Goal: Transaction & Acquisition: Download file/media

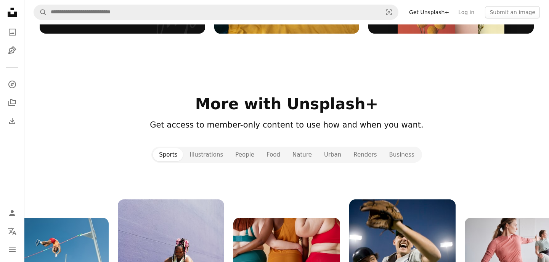
scroll to position [754, 0]
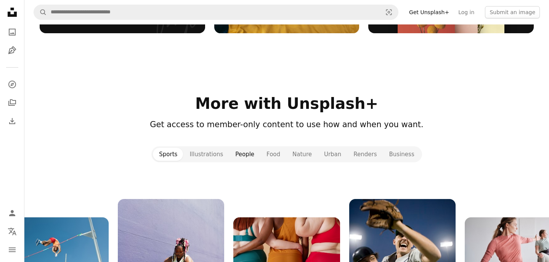
click at [247, 156] on button "People" at bounding box center [244, 154] width 31 height 13
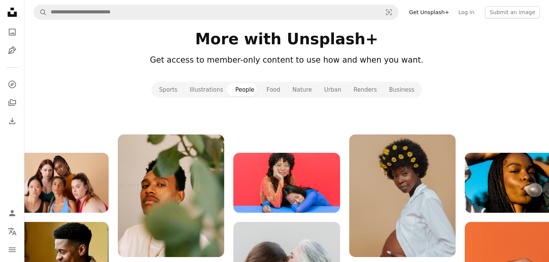
scroll to position [817, 0]
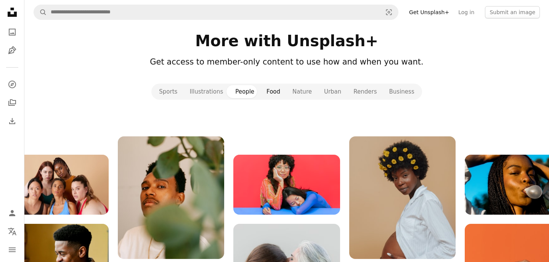
click at [274, 93] on button "Food" at bounding box center [273, 91] width 26 height 13
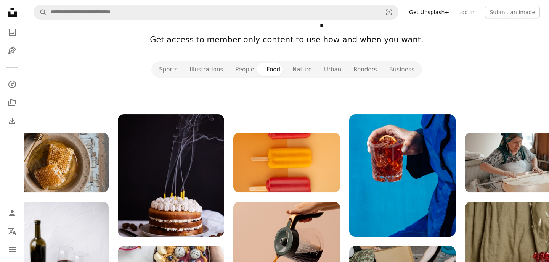
scroll to position [839, 0]
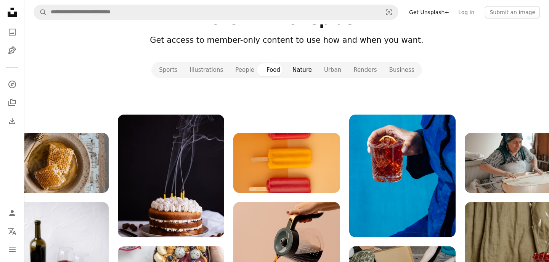
click at [302, 71] on button "Nature" at bounding box center [302, 69] width 32 height 13
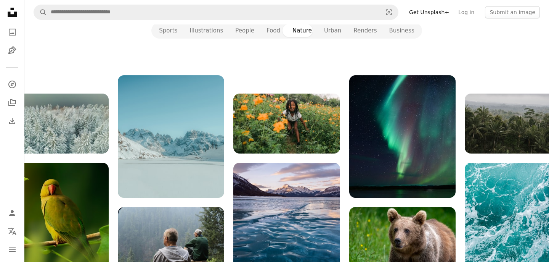
scroll to position [762, 0]
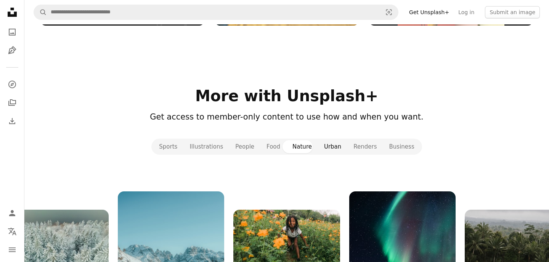
click at [330, 147] on button "Urban" at bounding box center [332, 146] width 29 height 13
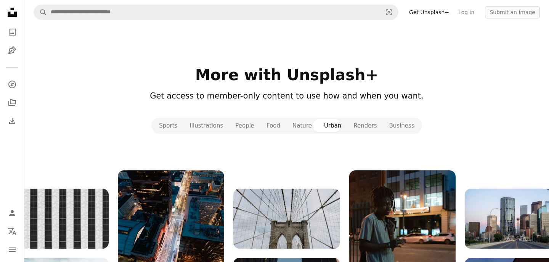
scroll to position [780, 0]
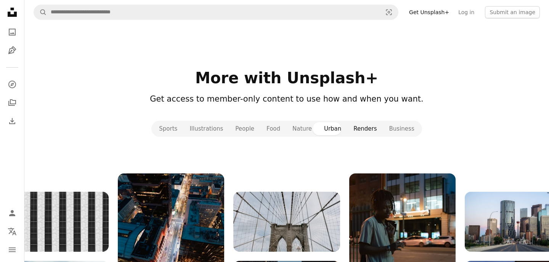
click at [366, 129] on button "Renders" at bounding box center [364, 128] width 35 height 13
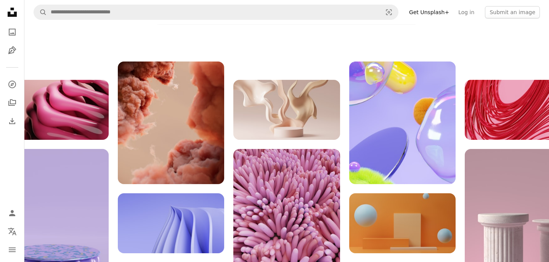
scroll to position [892, 0]
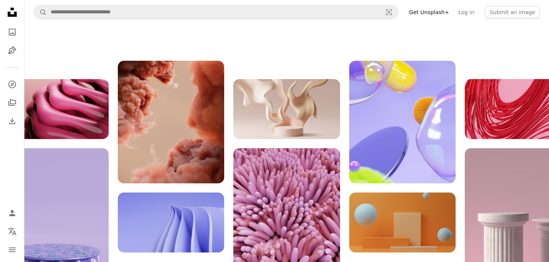
click at [304, 121] on img at bounding box center [286, 109] width 106 height 60
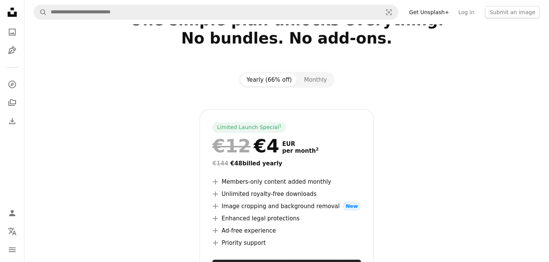
scroll to position [22, 0]
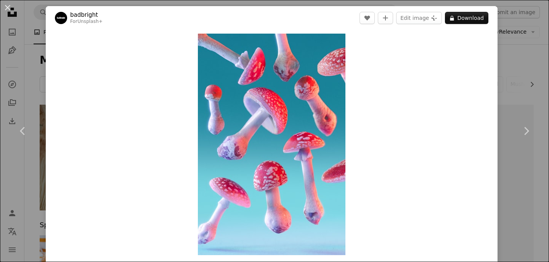
scroll to position [13718, 0]
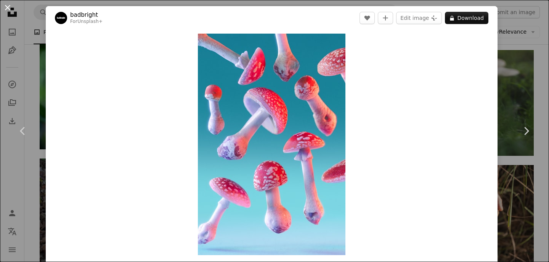
click at [7, 6] on button "An X shape" at bounding box center [7, 7] width 9 height 9
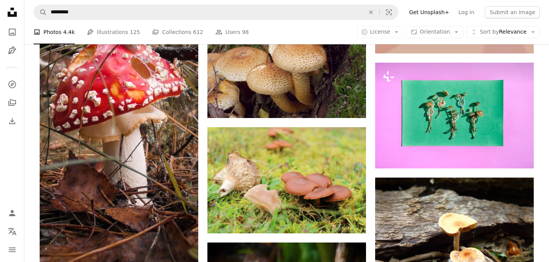
scroll to position [15066, 0]
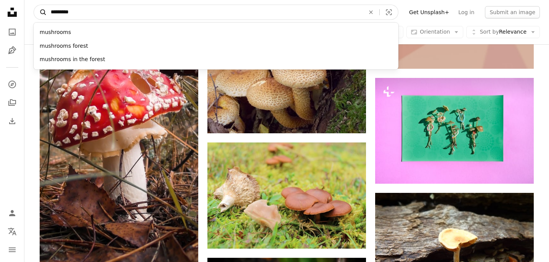
drag, startPoint x: 85, startPoint y: 14, endPoint x: 46, endPoint y: 14, distance: 39.3
click at [46, 14] on form "A magnifying glass ********* mushrooms mushrooms forest mushrooms in the forest…" at bounding box center [216, 12] width 365 height 15
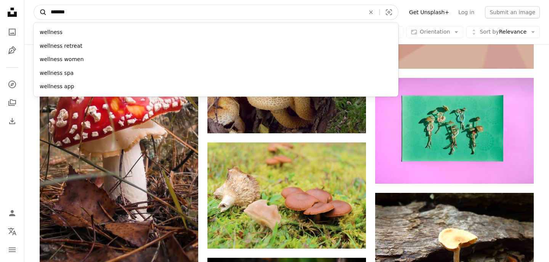
type input "********"
click button "A magnifying glass" at bounding box center [40, 12] width 13 height 14
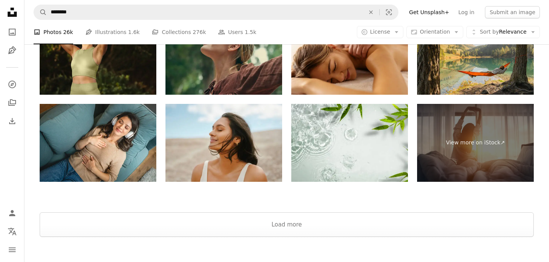
scroll to position [1389, 0]
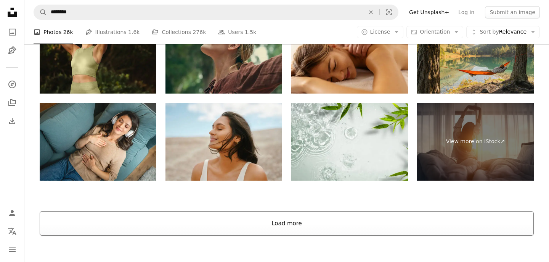
click at [168, 220] on button "Load more" at bounding box center [287, 223] width 494 height 24
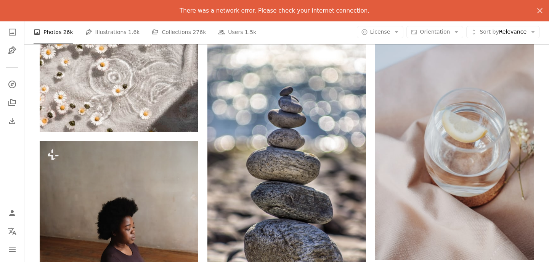
scroll to position [2257, 0]
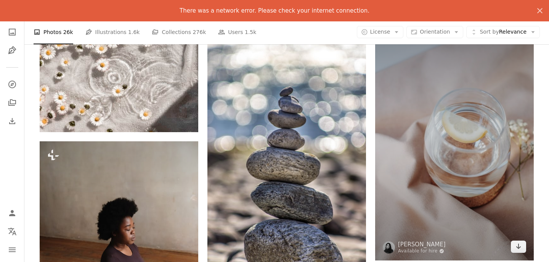
click at [465, 114] on img at bounding box center [454, 141] width 159 height 238
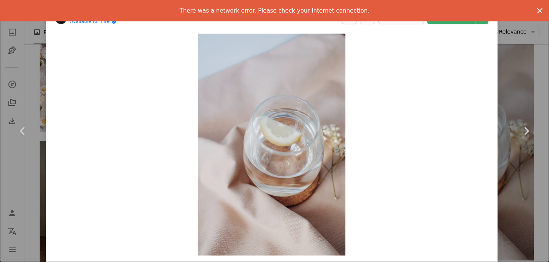
click at [540, 8] on icon "An X shape" at bounding box center [539, 10] width 9 height 9
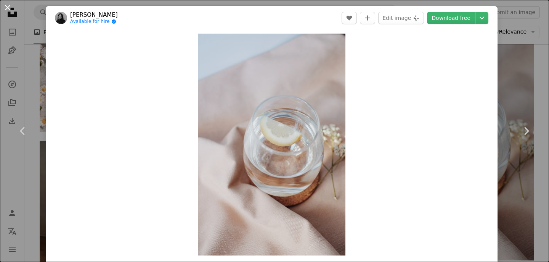
click at [8, 8] on button "An X shape" at bounding box center [7, 7] width 9 height 9
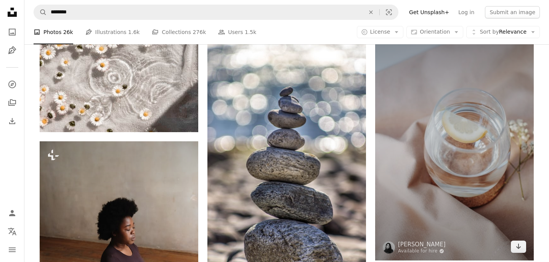
click at [422, 111] on img at bounding box center [454, 141] width 159 height 238
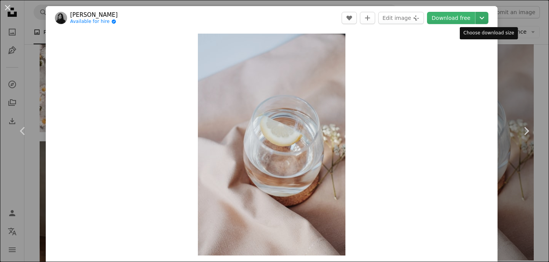
click at [488, 16] on icon "Chevron down" at bounding box center [482, 17] width 12 height 9
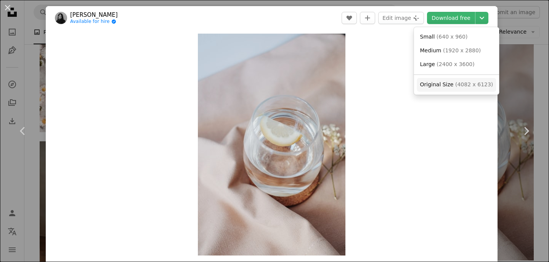
click at [460, 84] on span "( 4082 x 6123 )" at bounding box center [474, 84] width 38 height 6
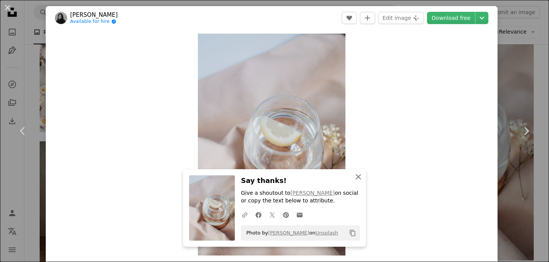
click at [360, 174] on icon "An X shape" at bounding box center [358, 176] width 9 height 9
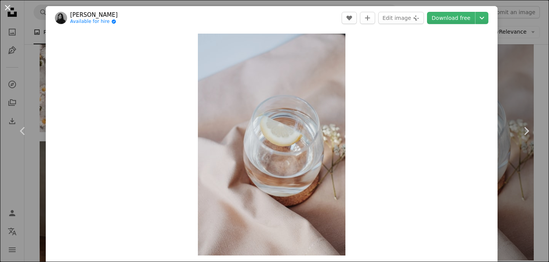
click at [7, 7] on button "An X shape" at bounding box center [7, 7] width 9 height 9
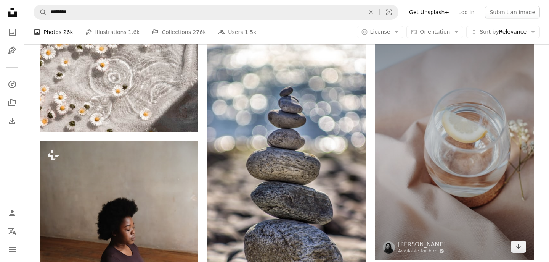
click at [432, 144] on img at bounding box center [454, 141] width 159 height 238
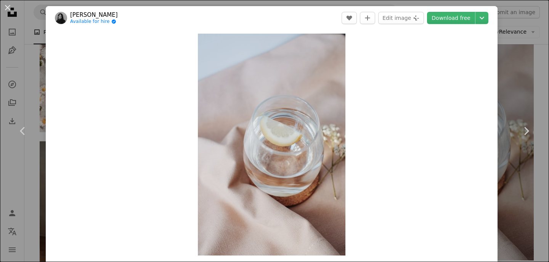
click at [96, 15] on link "[PERSON_NAME]" at bounding box center [94, 15] width 48 height 8
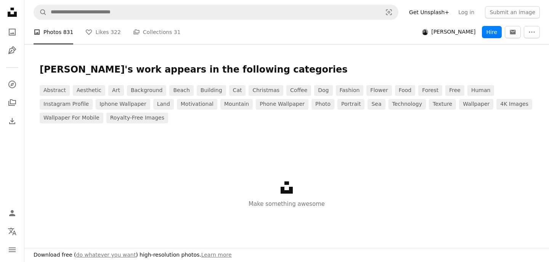
scroll to position [1233, 0]
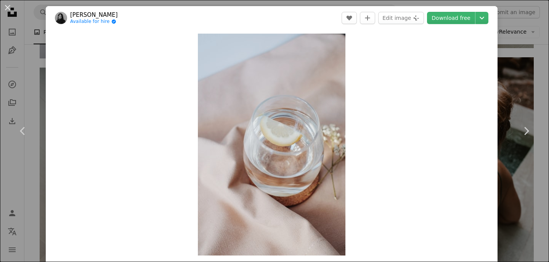
scroll to position [2257, 0]
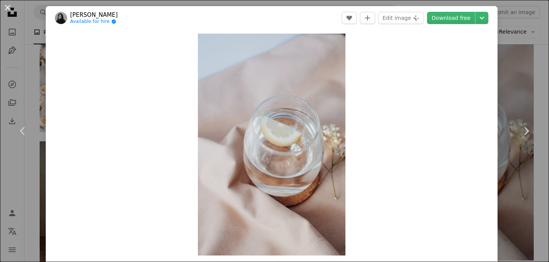
click at [8, 6] on button "An X shape" at bounding box center [7, 7] width 9 height 9
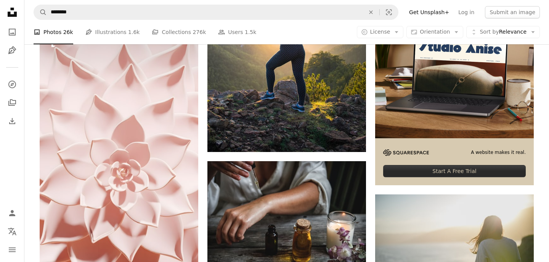
scroll to position [3001, 0]
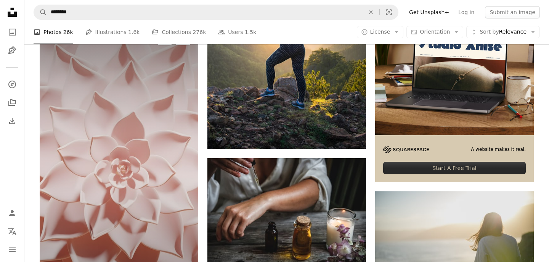
click at [125, 117] on img at bounding box center [119, 166] width 159 height 282
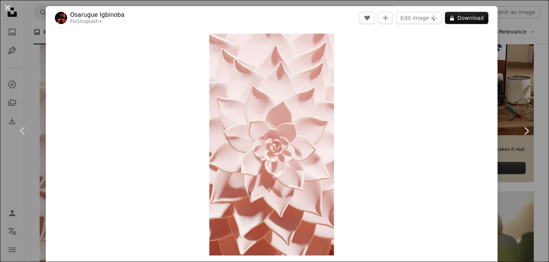
click at [7, 6] on button "An X shape" at bounding box center [7, 7] width 9 height 9
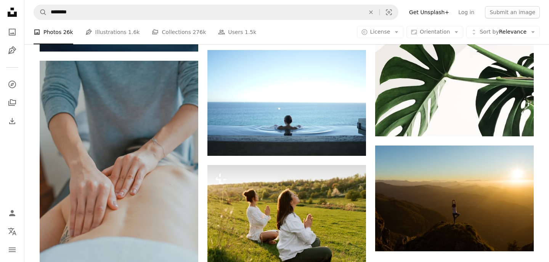
scroll to position [3591, 0]
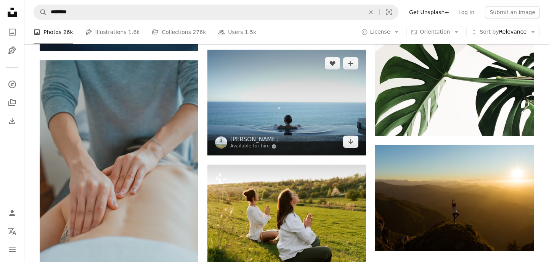
click at [254, 97] on img at bounding box center [286, 103] width 159 height 106
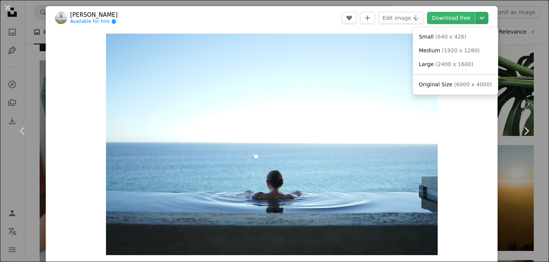
click at [487, 17] on icon "Chevron down" at bounding box center [482, 17] width 12 height 9
click at [465, 85] on span "( 6000 x 4000 )" at bounding box center [473, 84] width 38 height 6
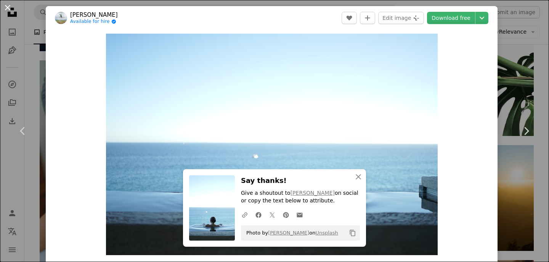
click at [8, 6] on button "An X shape" at bounding box center [7, 7] width 9 height 9
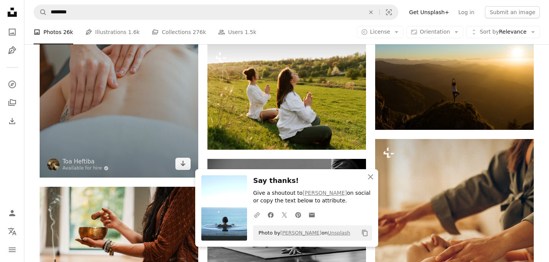
scroll to position [3704, 0]
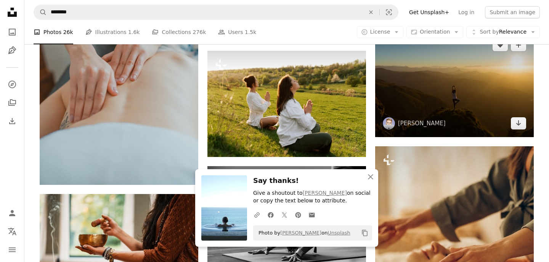
click at [475, 116] on img at bounding box center [454, 84] width 159 height 106
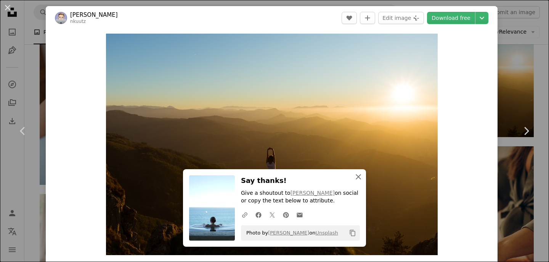
click at [358, 174] on icon "An X shape" at bounding box center [358, 176] width 9 height 9
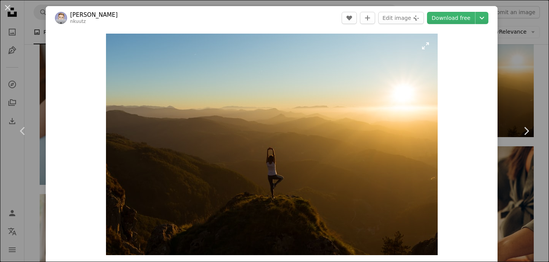
click at [430, 47] on img "Zoom in on this image" at bounding box center [272, 144] width 332 height 221
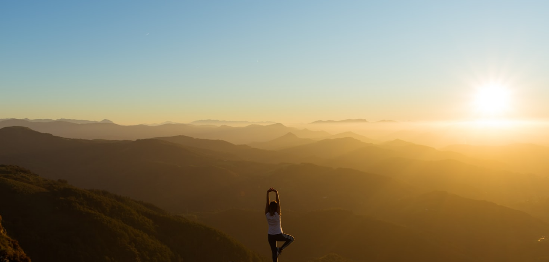
scroll to position [52, 0]
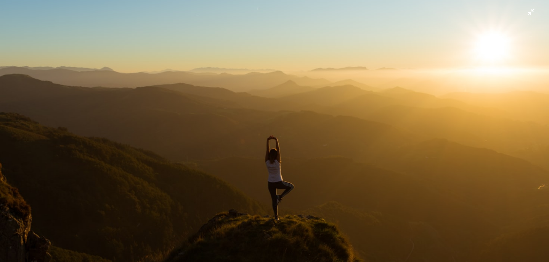
click at [532, 11] on img "Zoom out on this image" at bounding box center [275, 130] width 550 height 366
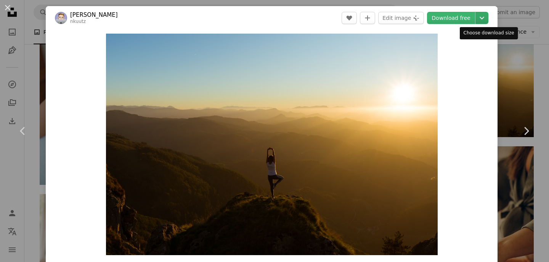
click at [484, 17] on icon "Choose download size" at bounding box center [482, 18] width 5 height 3
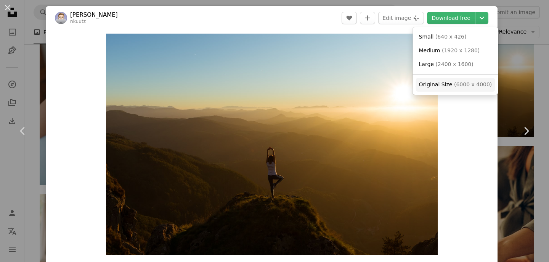
click at [466, 84] on span "( 6000 x 4000 )" at bounding box center [473, 84] width 38 height 6
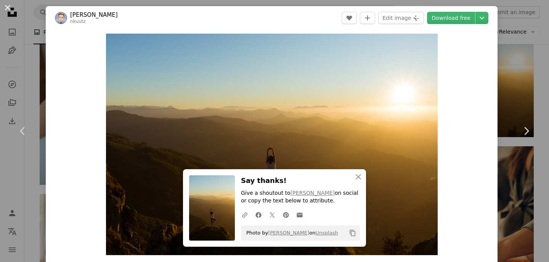
click at [7, 6] on button "An X shape" at bounding box center [7, 7] width 9 height 9
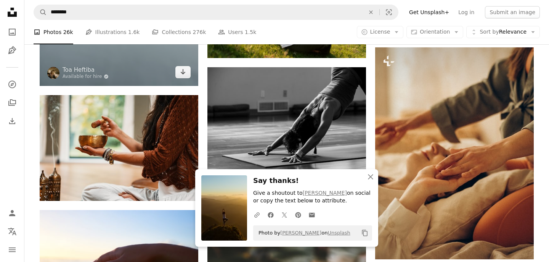
scroll to position [3804, 0]
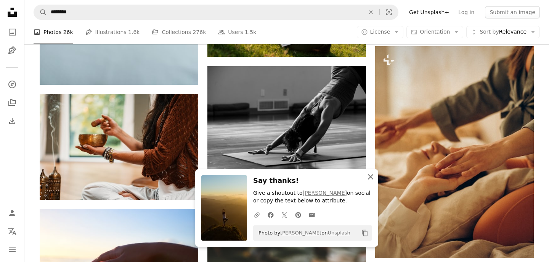
click at [371, 176] on icon "An X shape" at bounding box center [370, 176] width 9 height 9
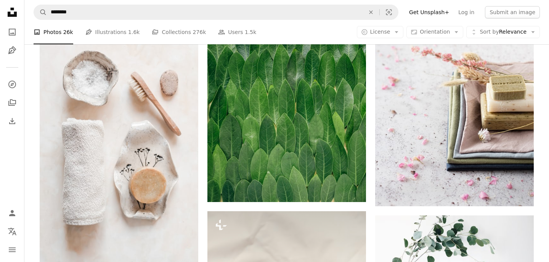
scroll to position [4599, 0]
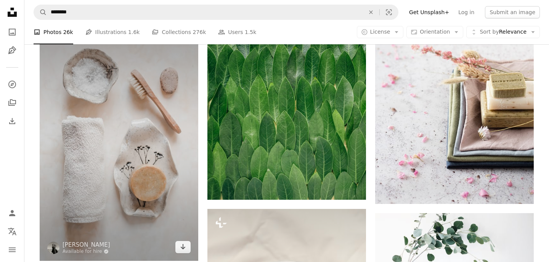
click at [145, 152] on img at bounding box center [119, 142] width 159 height 238
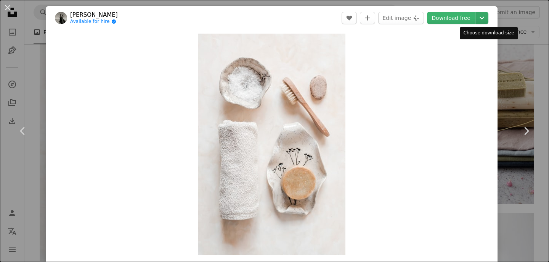
click at [485, 16] on icon "Chevron down" at bounding box center [482, 17] width 12 height 9
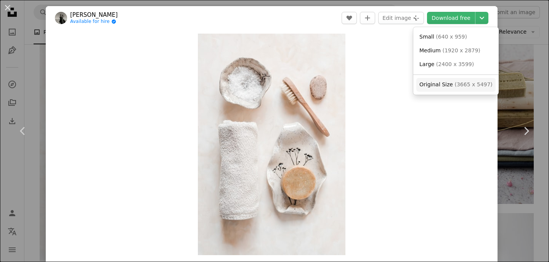
click at [463, 83] on span "( 3665 x 5497 )" at bounding box center [474, 84] width 38 height 6
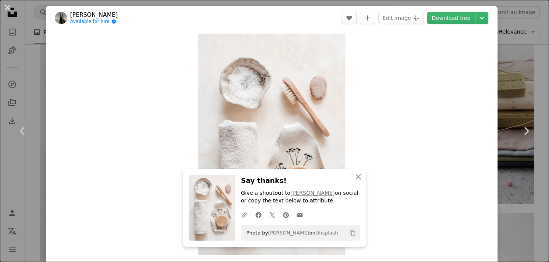
click at [8, 7] on button "An X shape" at bounding box center [7, 7] width 9 height 9
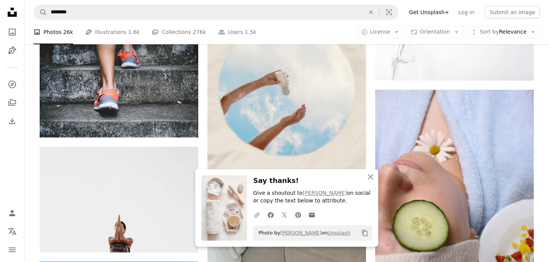
scroll to position [4839, 0]
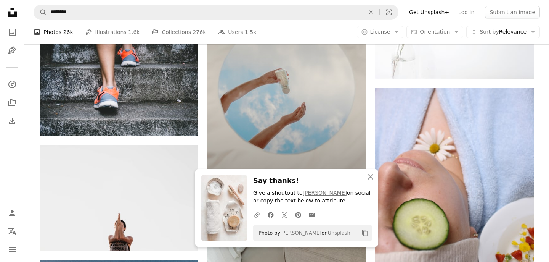
click at [268, 112] on img at bounding box center [286, 88] width 159 height 238
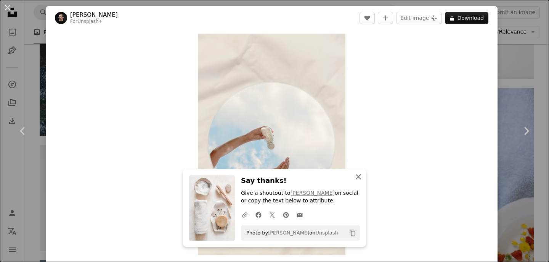
click at [359, 176] on icon "button" at bounding box center [358, 176] width 5 height 5
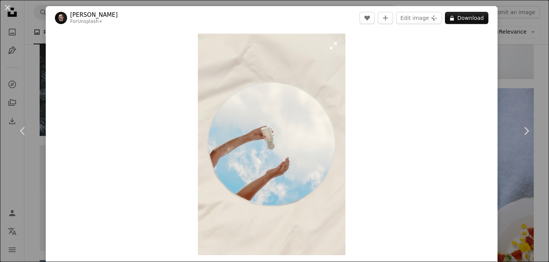
click at [336, 47] on img "Zoom in on this image" at bounding box center [272, 144] width 148 height 221
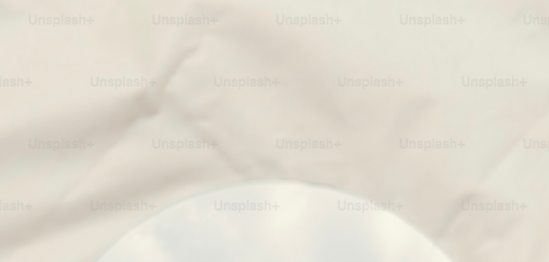
scroll to position [281, 0]
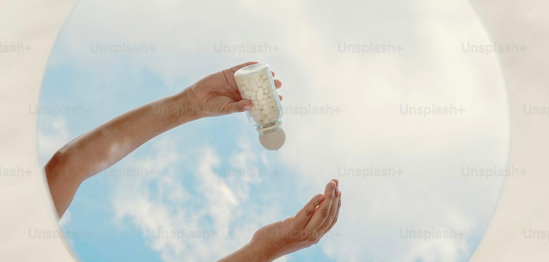
click at [336, 47] on img "Zoom out on this image" at bounding box center [275, 130] width 550 height 825
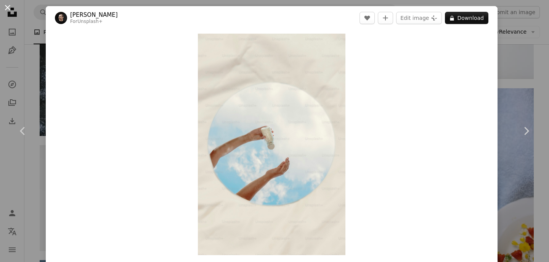
click at [8, 8] on button "An X shape" at bounding box center [7, 7] width 9 height 9
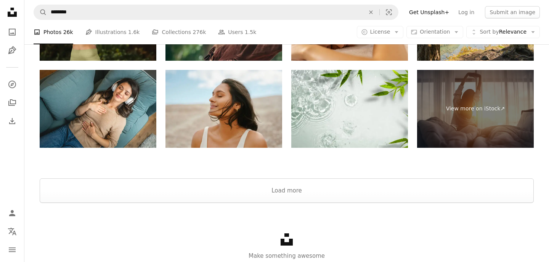
scroll to position [5425, 0]
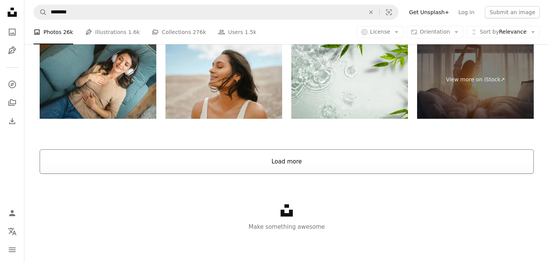
click at [283, 164] on button "Load more" at bounding box center [287, 161] width 494 height 24
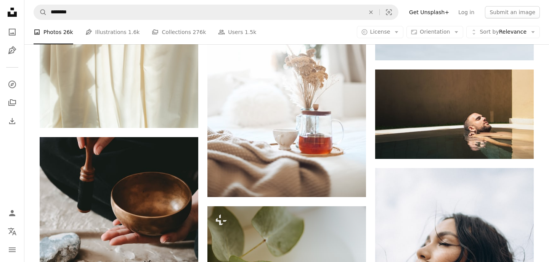
scroll to position [6184, 0]
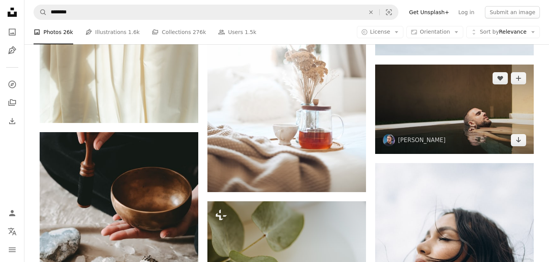
click at [423, 117] on img at bounding box center [454, 108] width 159 height 89
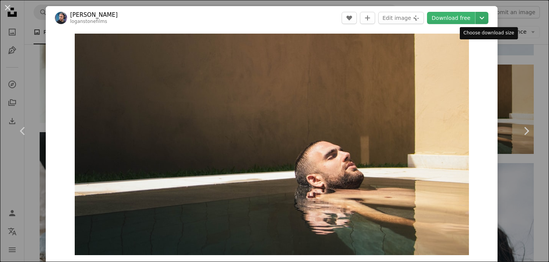
click at [488, 18] on icon "Chevron down" at bounding box center [482, 17] width 12 height 9
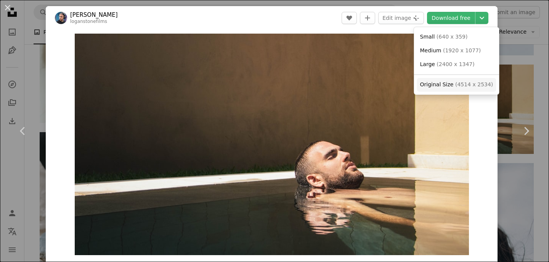
click at [447, 84] on span "Original Size" at bounding box center [437, 84] width 34 height 6
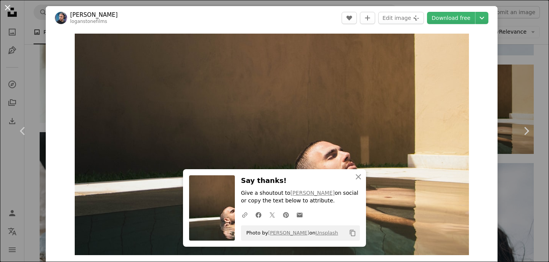
click at [8, 7] on button "An X shape" at bounding box center [7, 7] width 9 height 9
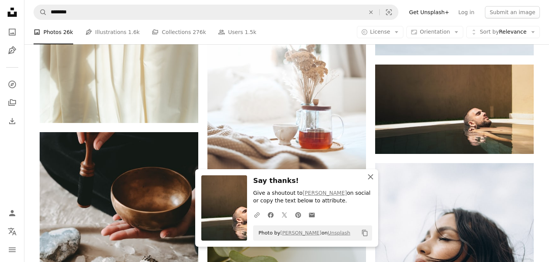
click at [371, 175] on icon "An X shape" at bounding box center [370, 176] width 9 height 9
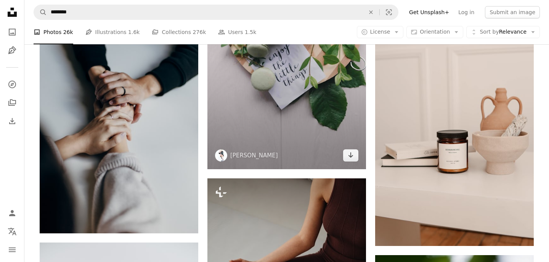
scroll to position [6931, 0]
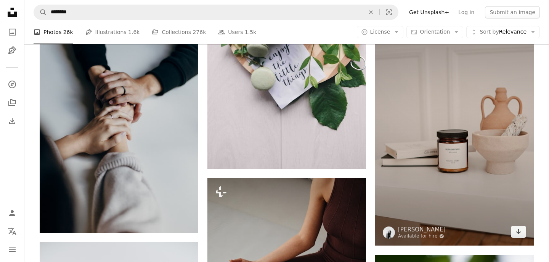
click at [470, 168] on img at bounding box center [454, 126] width 159 height 238
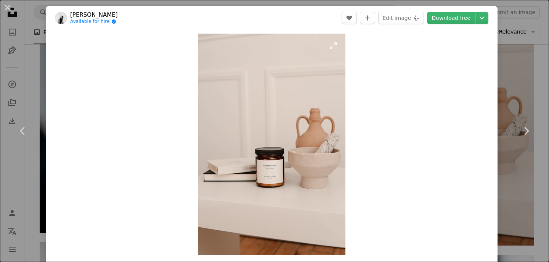
click at [338, 46] on img "Zoom in on this image" at bounding box center [272, 144] width 148 height 221
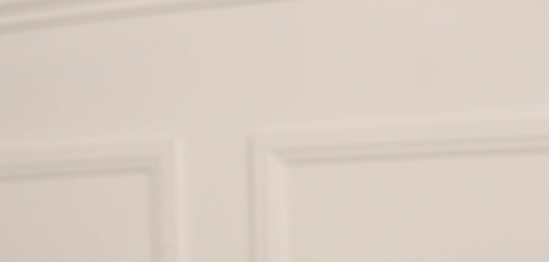
scroll to position [281, 0]
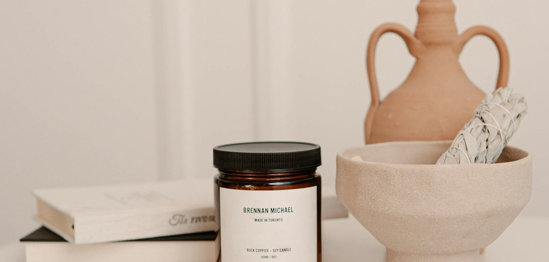
click at [338, 46] on img "Zoom out on this image" at bounding box center [275, 130] width 550 height 825
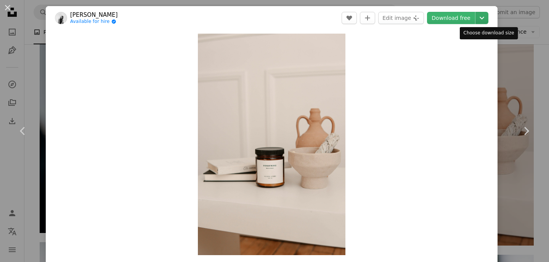
click at [488, 18] on icon "Chevron down" at bounding box center [482, 17] width 12 height 9
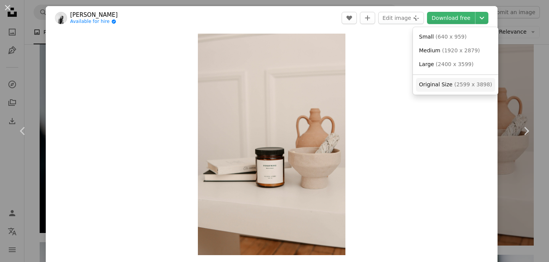
click at [462, 84] on span "( 2599 x 3898 )" at bounding box center [473, 84] width 38 height 6
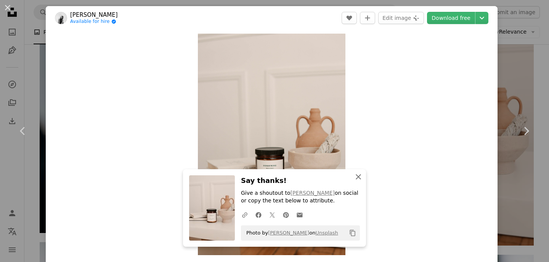
click at [358, 175] on icon "An X shape" at bounding box center [358, 176] width 9 height 9
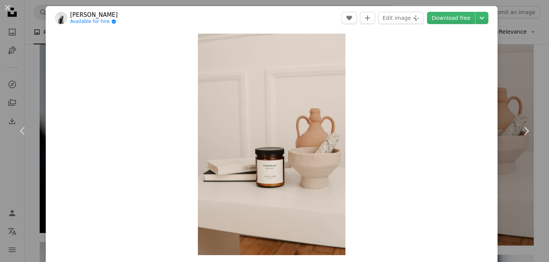
click at [86, 15] on link "[PERSON_NAME]" at bounding box center [94, 15] width 48 height 8
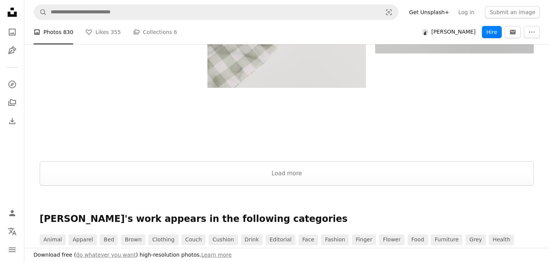
scroll to position [1484, 0]
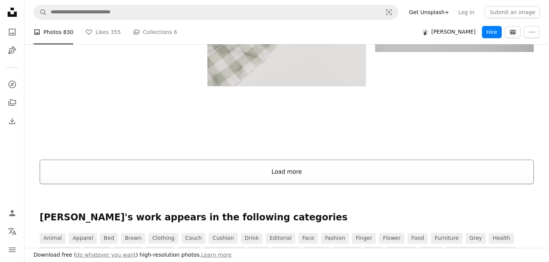
click at [129, 169] on button "Load more" at bounding box center [287, 171] width 494 height 24
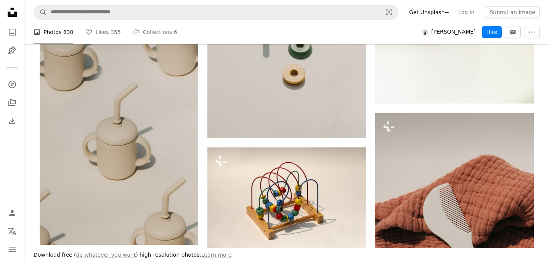
scroll to position [2043, 0]
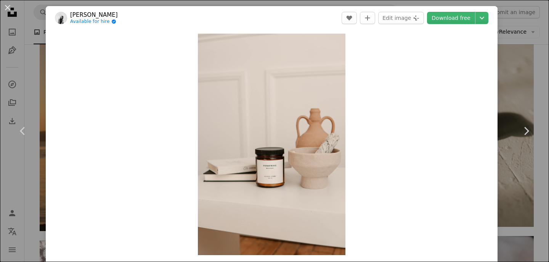
scroll to position [6931, 0]
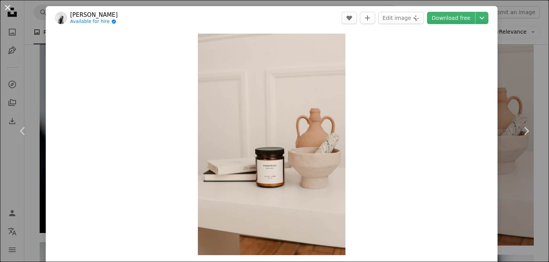
click at [7, 6] on button "An X shape" at bounding box center [7, 7] width 9 height 9
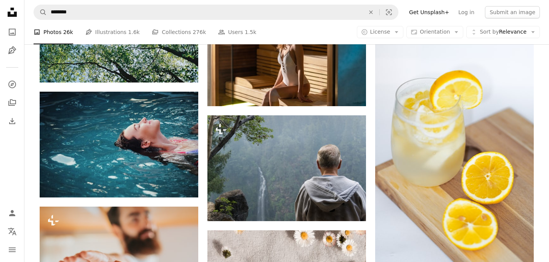
scroll to position [8526, 0]
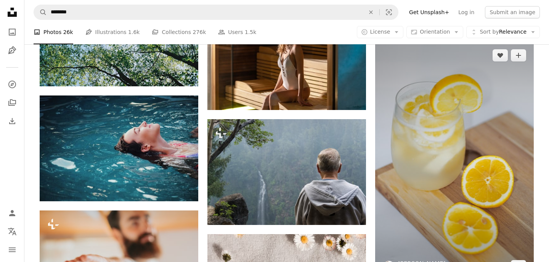
click at [440, 125] on img at bounding box center [454, 161] width 159 height 238
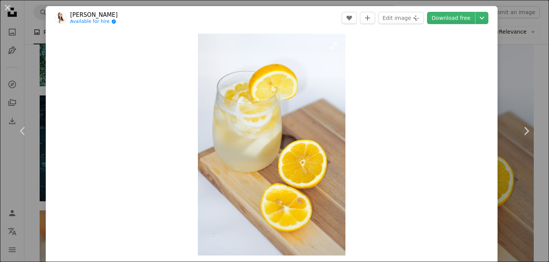
click at [336, 47] on img "Zoom in on this image" at bounding box center [272, 145] width 148 height 222
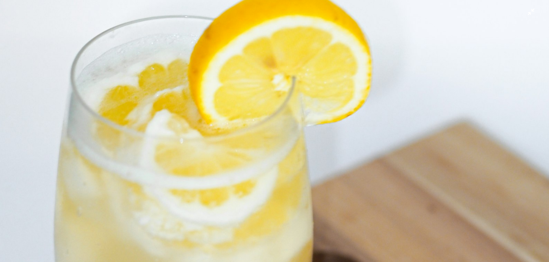
scroll to position [134, 0]
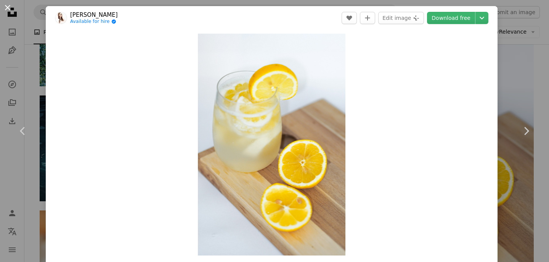
click at [8, 7] on button "An X shape" at bounding box center [7, 7] width 9 height 9
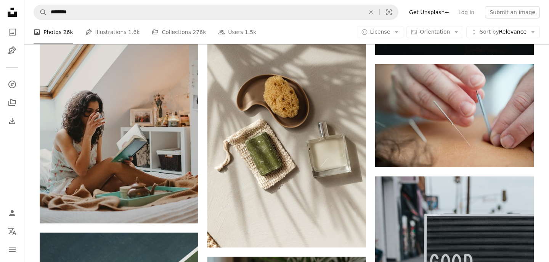
scroll to position [9114, 0]
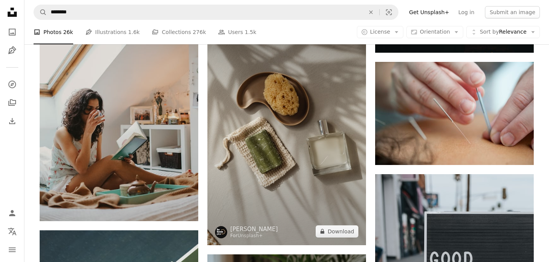
click at [271, 143] on img at bounding box center [286, 126] width 159 height 238
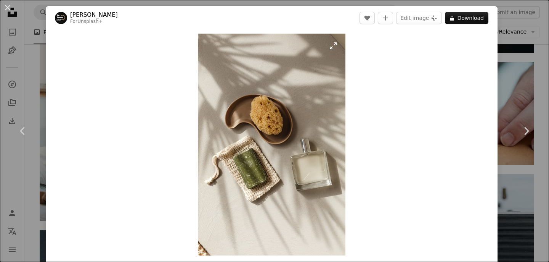
click at [338, 45] on img "Zoom in on this image" at bounding box center [272, 145] width 148 height 222
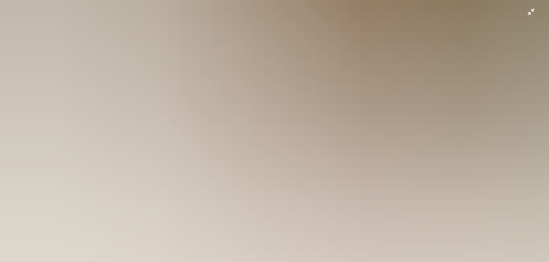
scroll to position [472, 0]
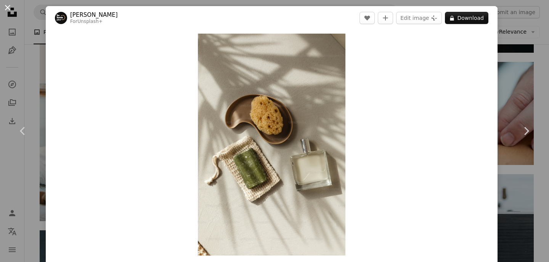
click at [8, 8] on button "An X shape" at bounding box center [7, 7] width 9 height 9
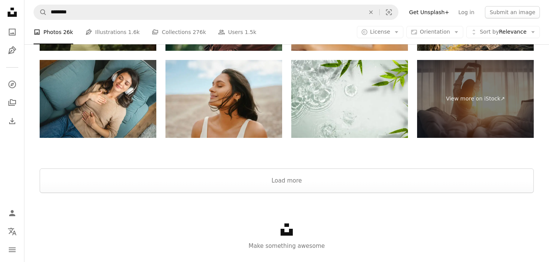
scroll to position [10483, 0]
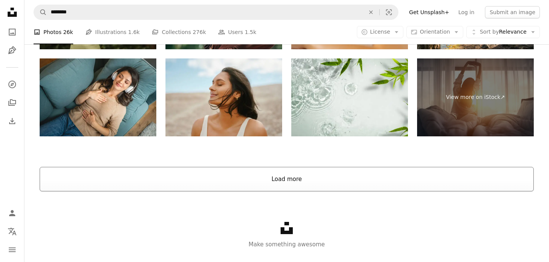
click at [222, 174] on button "Load more" at bounding box center [287, 179] width 494 height 24
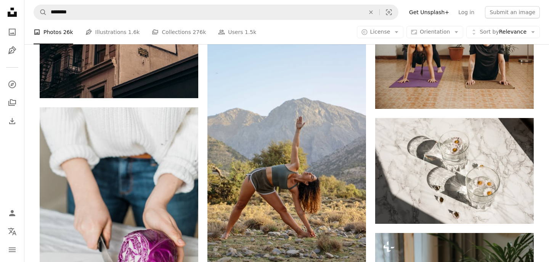
scroll to position [10563, 0]
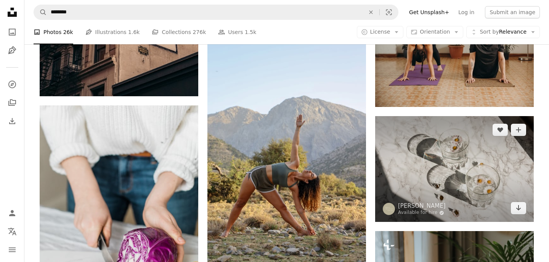
click at [452, 164] on img at bounding box center [454, 169] width 159 height 106
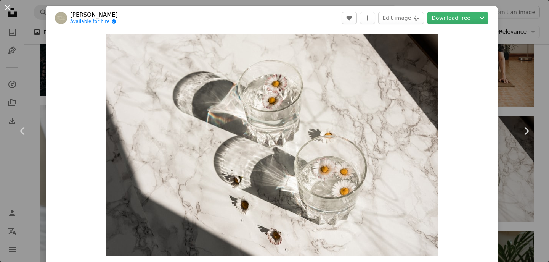
click at [9, 5] on button "An X shape" at bounding box center [7, 7] width 9 height 9
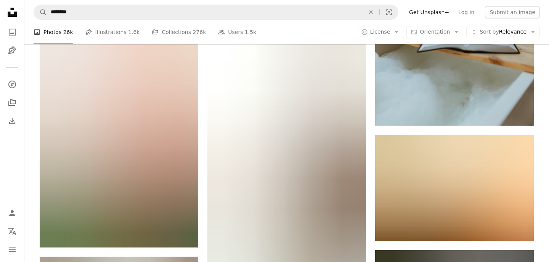
scroll to position [10908, 0]
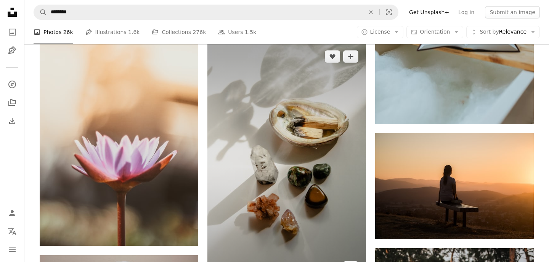
click at [258, 148] on img at bounding box center [286, 162] width 159 height 238
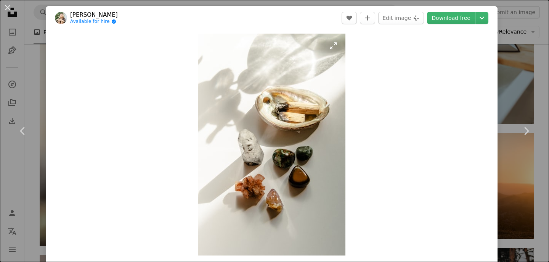
click at [257, 146] on img "Zoom in on this image" at bounding box center [272, 145] width 148 height 222
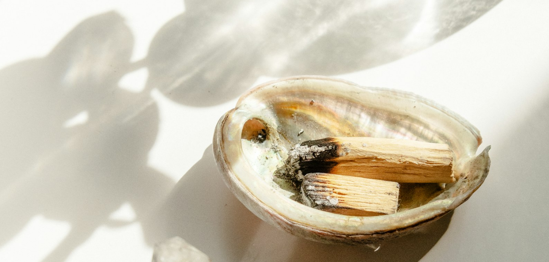
scroll to position [114, 0]
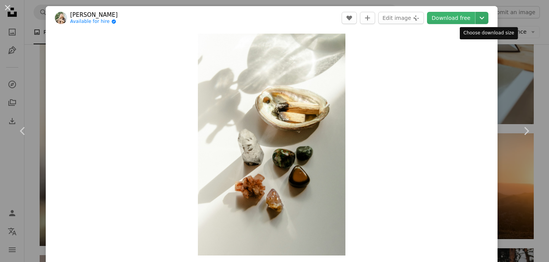
click at [486, 16] on icon "Chevron down" at bounding box center [482, 17] width 12 height 9
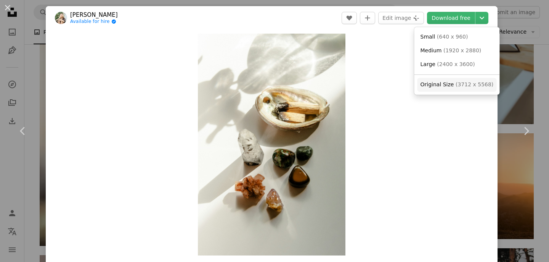
click at [464, 85] on span "( 3712 x 5568 )" at bounding box center [475, 84] width 38 height 6
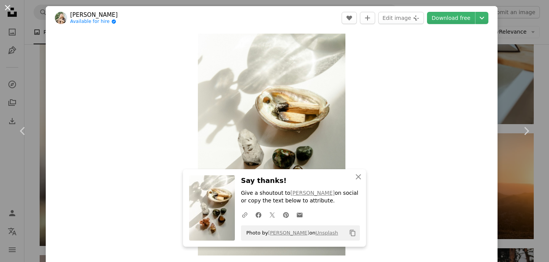
click at [8, 6] on button "An X shape" at bounding box center [7, 7] width 9 height 9
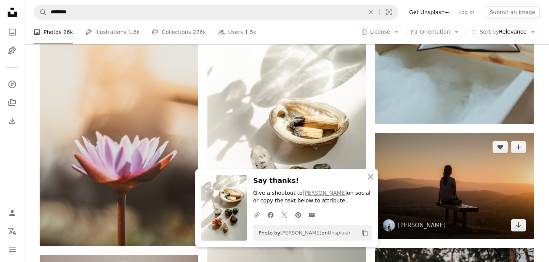
click at [452, 186] on img at bounding box center [454, 186] width 159 height 106
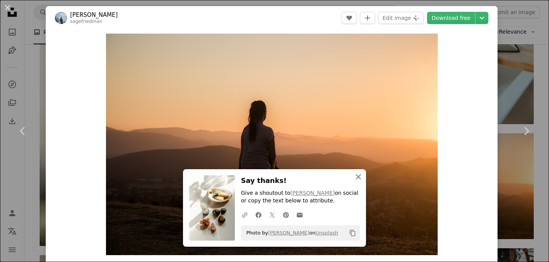
click at [359, 176] on icon "button" at bounding box center [358, 176] width 5 height 5
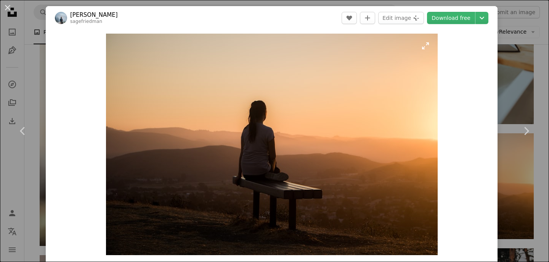
click at [430, 47] on img "Zoom in on this image" at bounding box center [272, 144] width 332 height 221
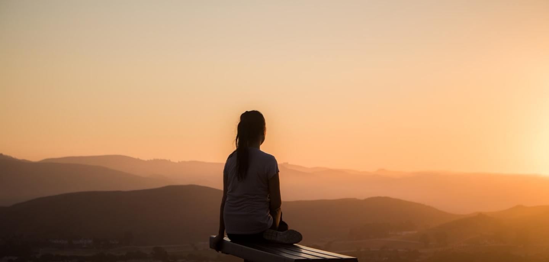
scroll to position [52, 0]
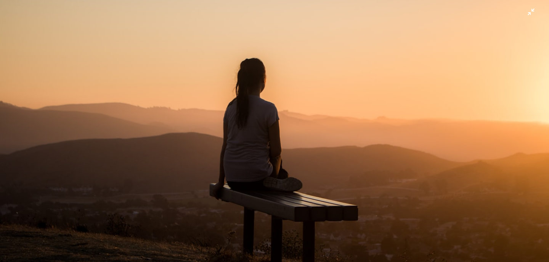
click at [486, 127] on img "Zoom out on this image" at bounding box center [275, 130] width 550 height 366
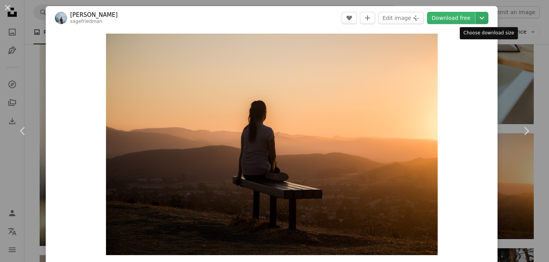
click at [484, 18] on icon "Choose download size" at bounding box center [482, 18] width 5 height 3
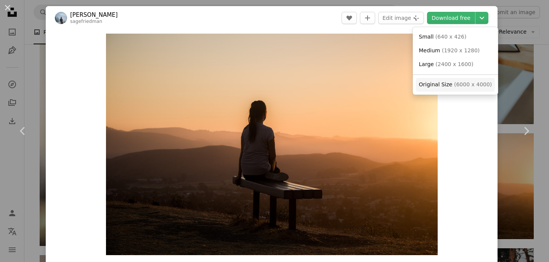
click at [469, 83] on span "( 6000 x 4000 )" at bounding box center [473, 84] width 38 height 6
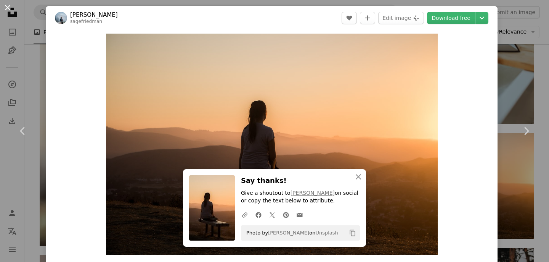
click at [8, 6] on button "An X shape" at bounding box center [7, 7] width 9 height 9
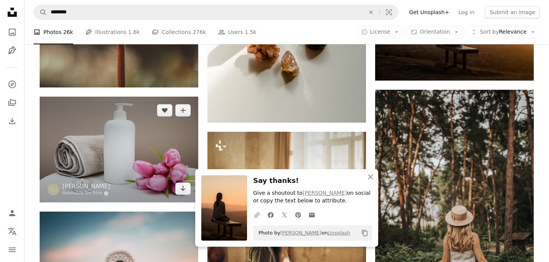
scroll to position [11070, 0]
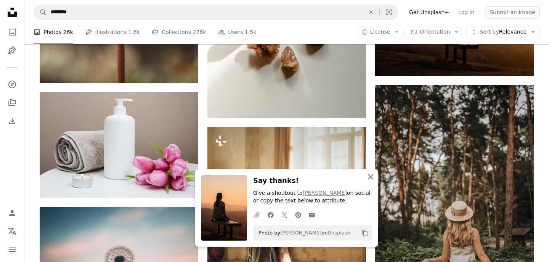
click at [371, 176] on icon "button" at bounding box center [370, 176] width 5 height 5
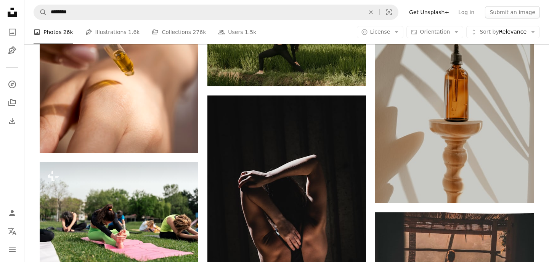
scroll to position [11439, 0]
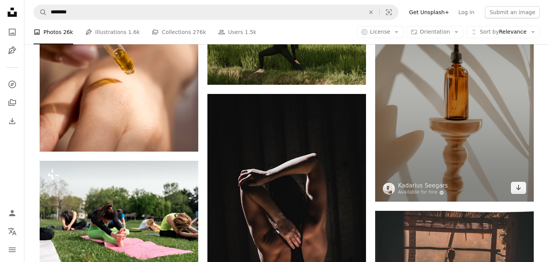
click at [426, 133] on img at bounding box center [454, 82] width 159 height 238
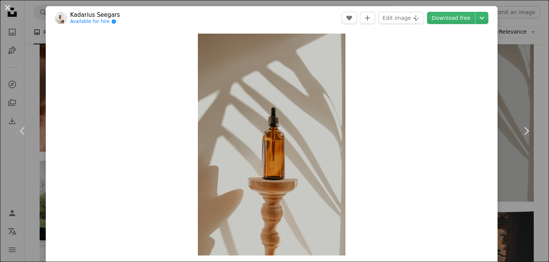
click at [5, 6] on button "An X shape" at bounding box center [7, 7] width 9 height 9
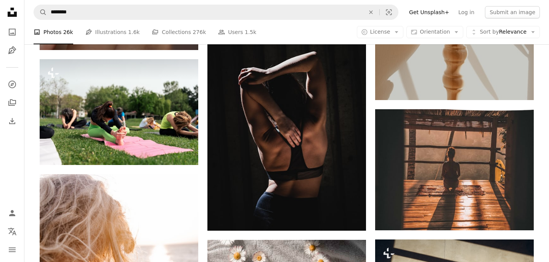
scroll to position [11541, 0]
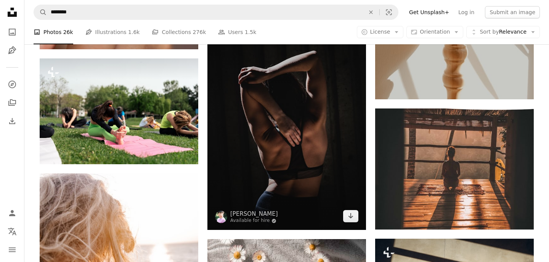
click at [274, 150] on img at bounding box center [286, 111] width 159 height 238
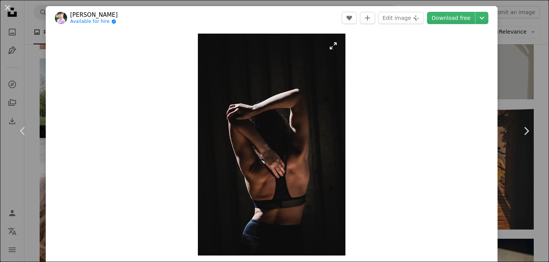
click at [336, 47] on img "Zoom in on this image" at bounding box center [272, 145] width 148 height 222
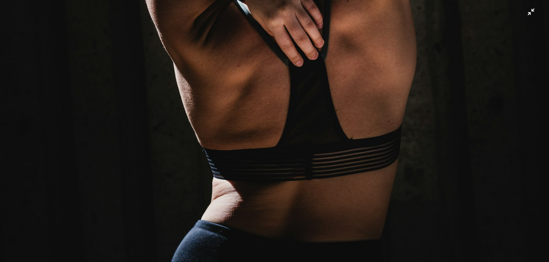
scroll to position [477, 0]
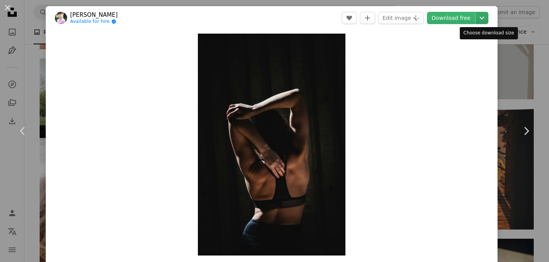
click at [488, 16] on icon "Chevron down" at bounding box center [482, 17] width 12 height 9
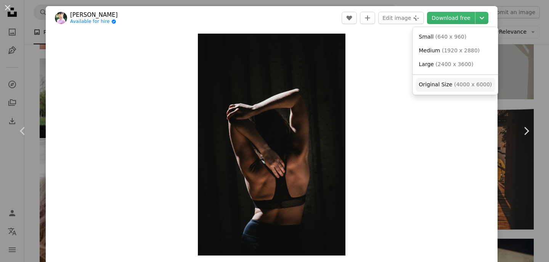
click at [457, 83] on span "( 4000 x 6000 )" at bounding box center [473, 84] width 38 height 6
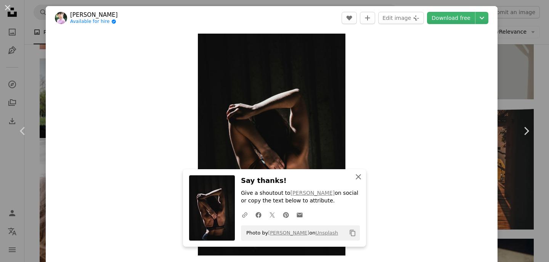
click at [357, 173] on icon "An X shape" at bounding box center [358, 176] width 9 height 9
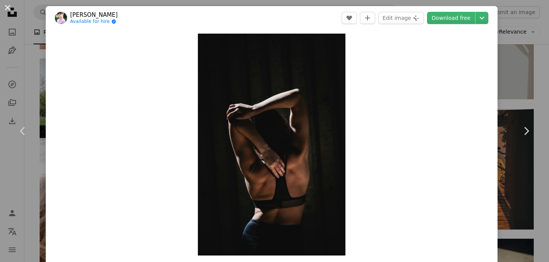
click at [8, 7] on button "An X shape" at bounding box center [7, 7] width 9 height 9
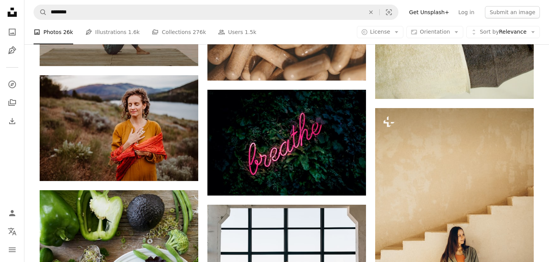
scroll to position [13091, 0]
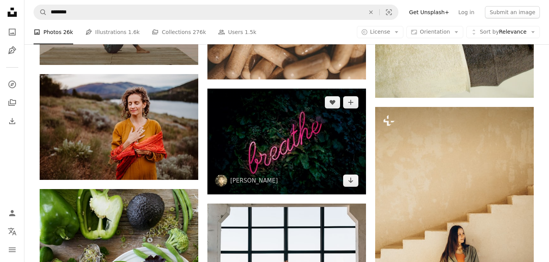
click at [278, 142] on img at bounding box center [286, 141] width 159 height 106
